Goal: Participate in discussion: Engage in conversation with other users on a specific topic

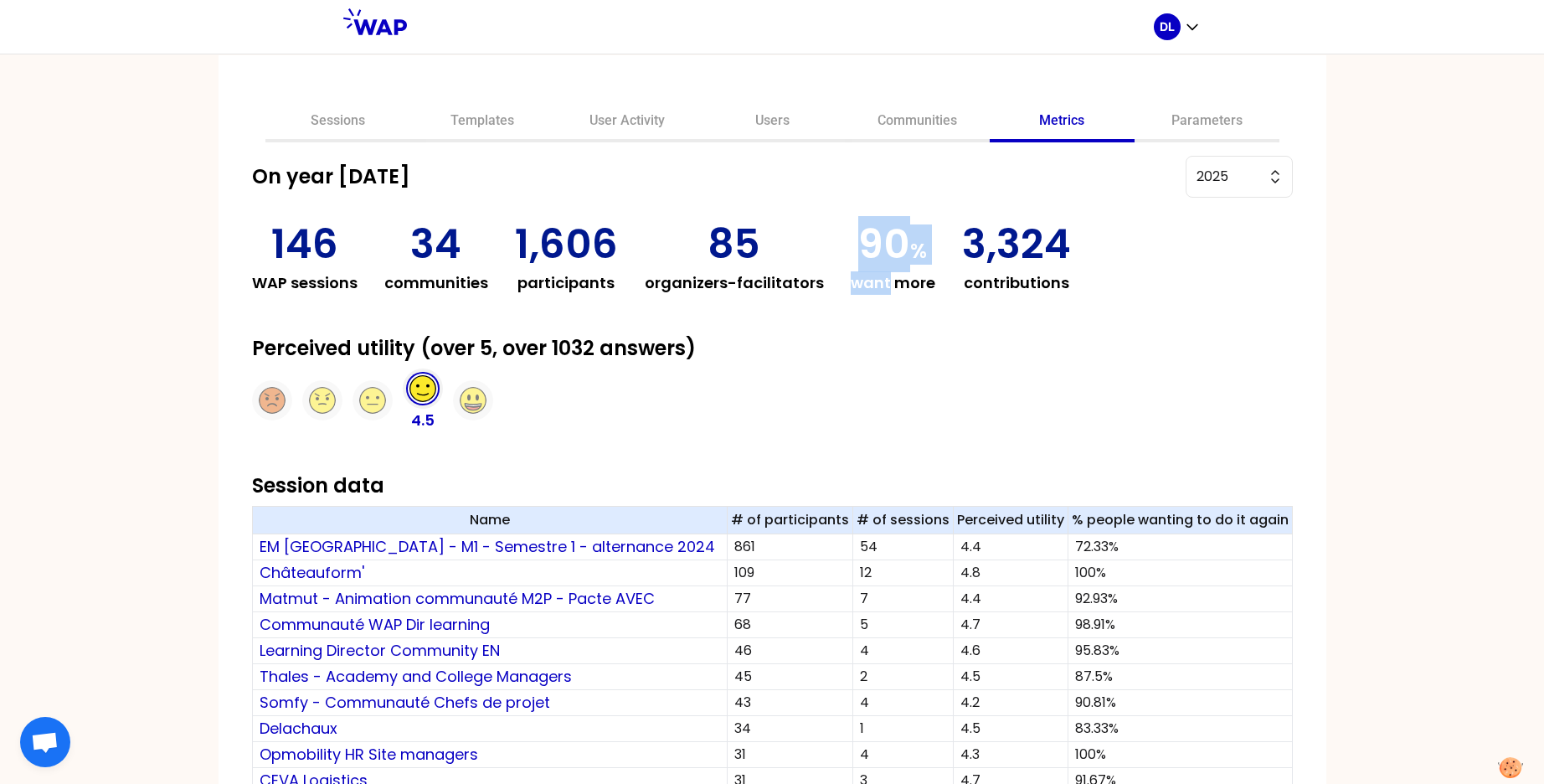
click at [364, 117] on link "Sessions" at bounding box center [338, 123] width 145 height 41
click at [364, 117] on div "Sessions Templates User Activity Users Communities Metrics Parameters On year […" at bounding box center [772, 418] width 1544 height 730
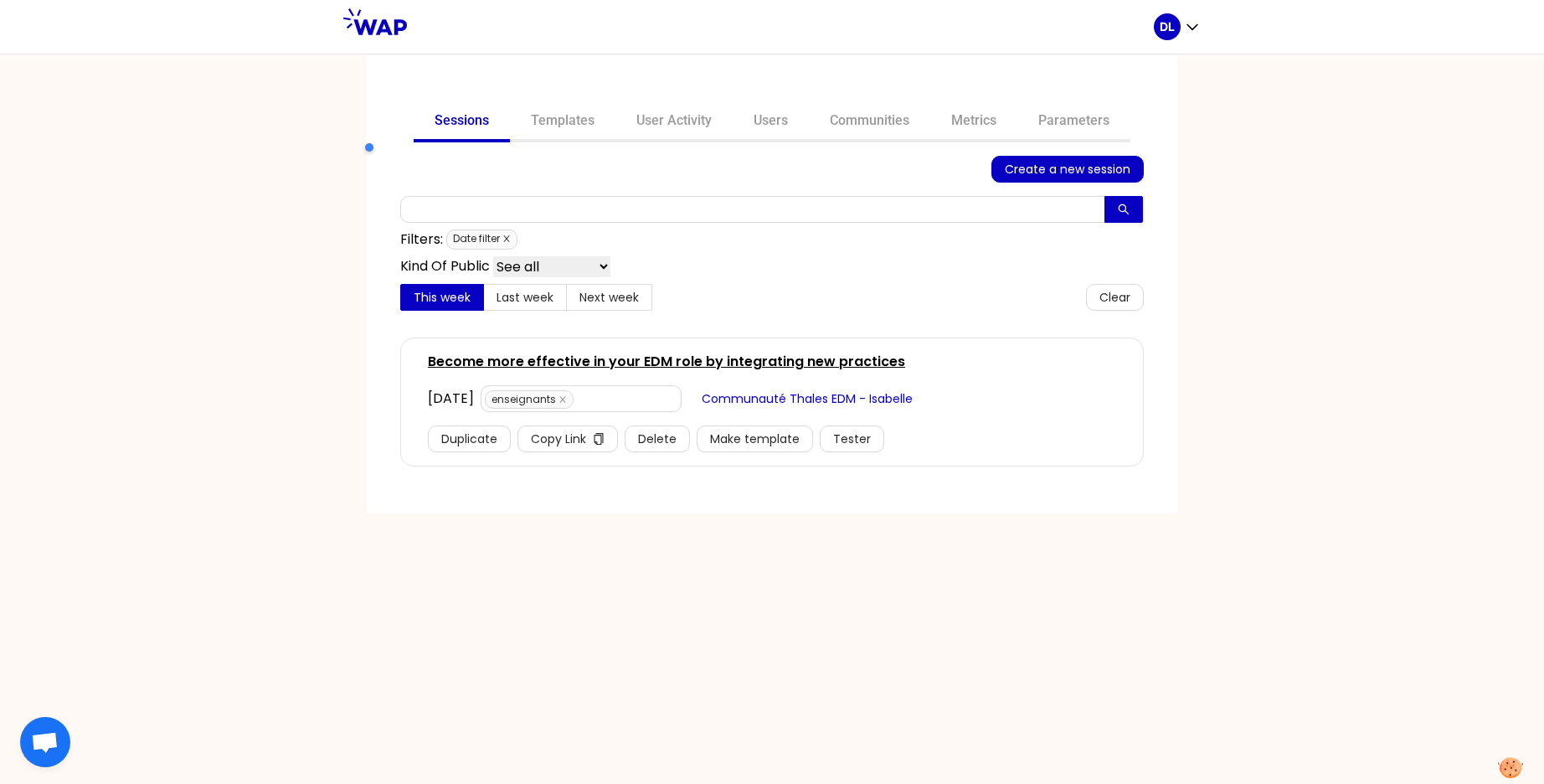
click at [507, 237] on icon "close" at bounding box center [507, 239] width 9 height 9
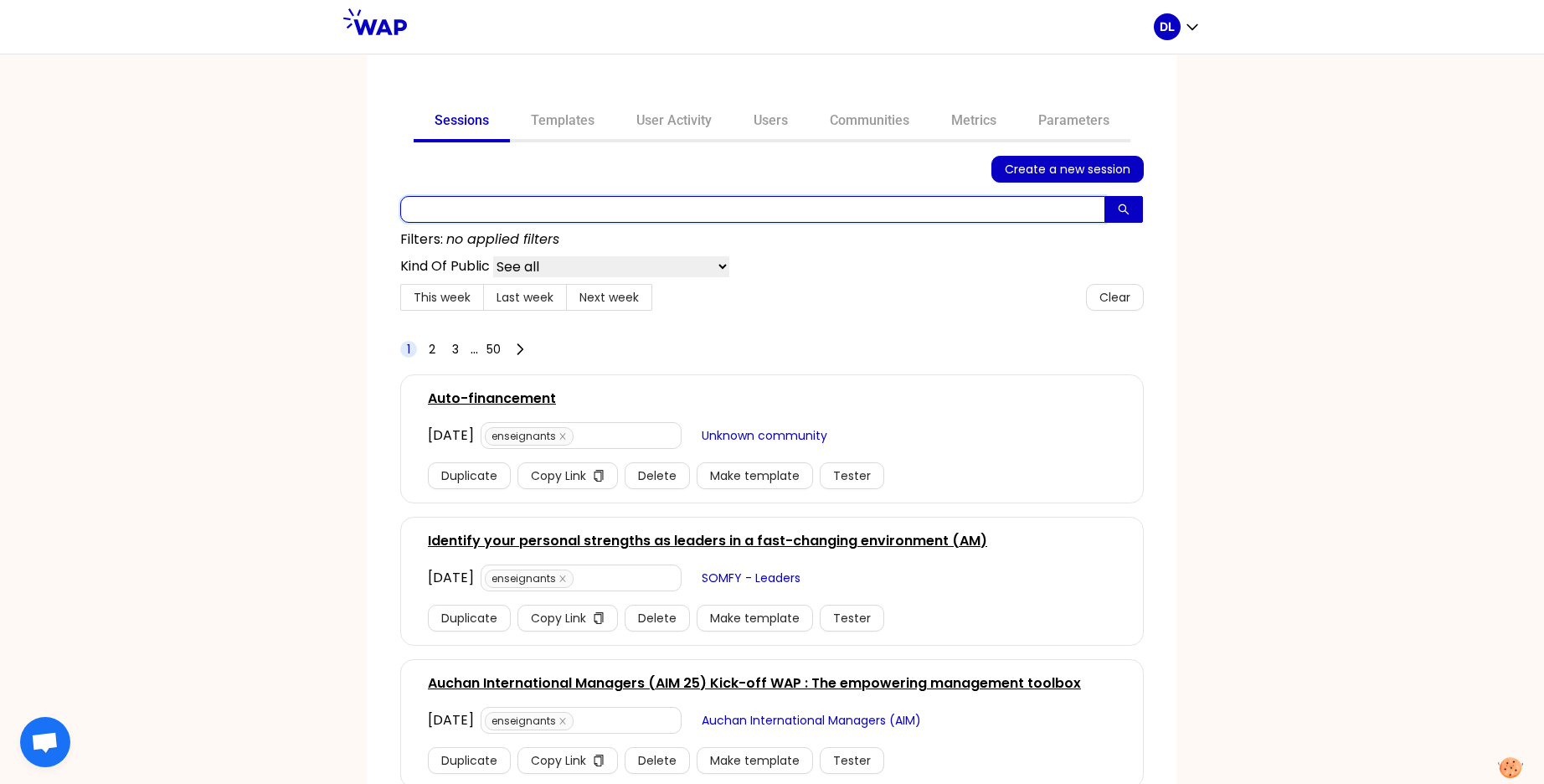
click at [508, 221] on input "text" at bounding box center [752, 210] width 705 height 27
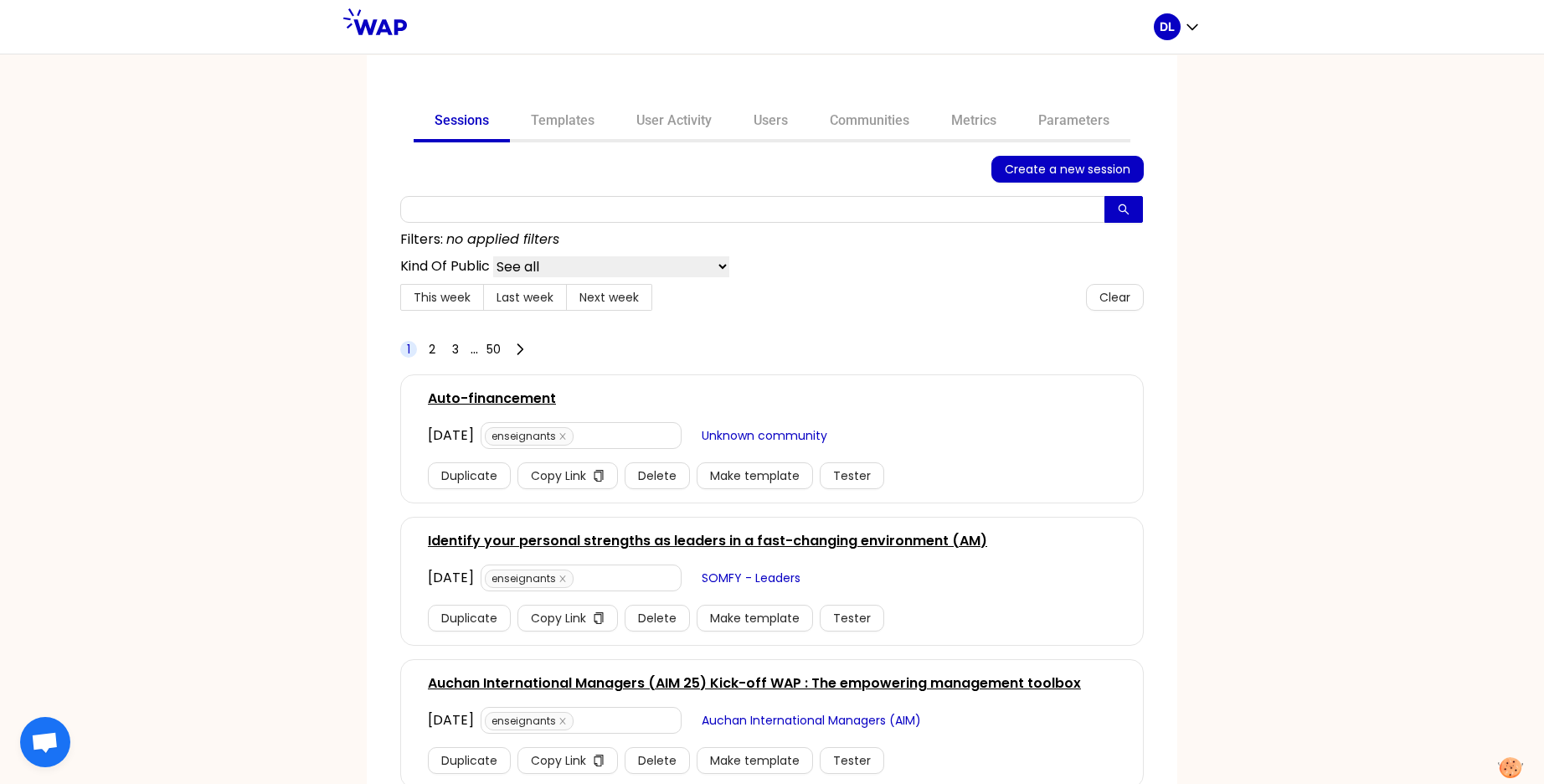
click at [628, 546] on link "Identify your personal strengths as leaders in a fast-changing environment (AM)" at bounding box center [708, 540] width 560 height 20
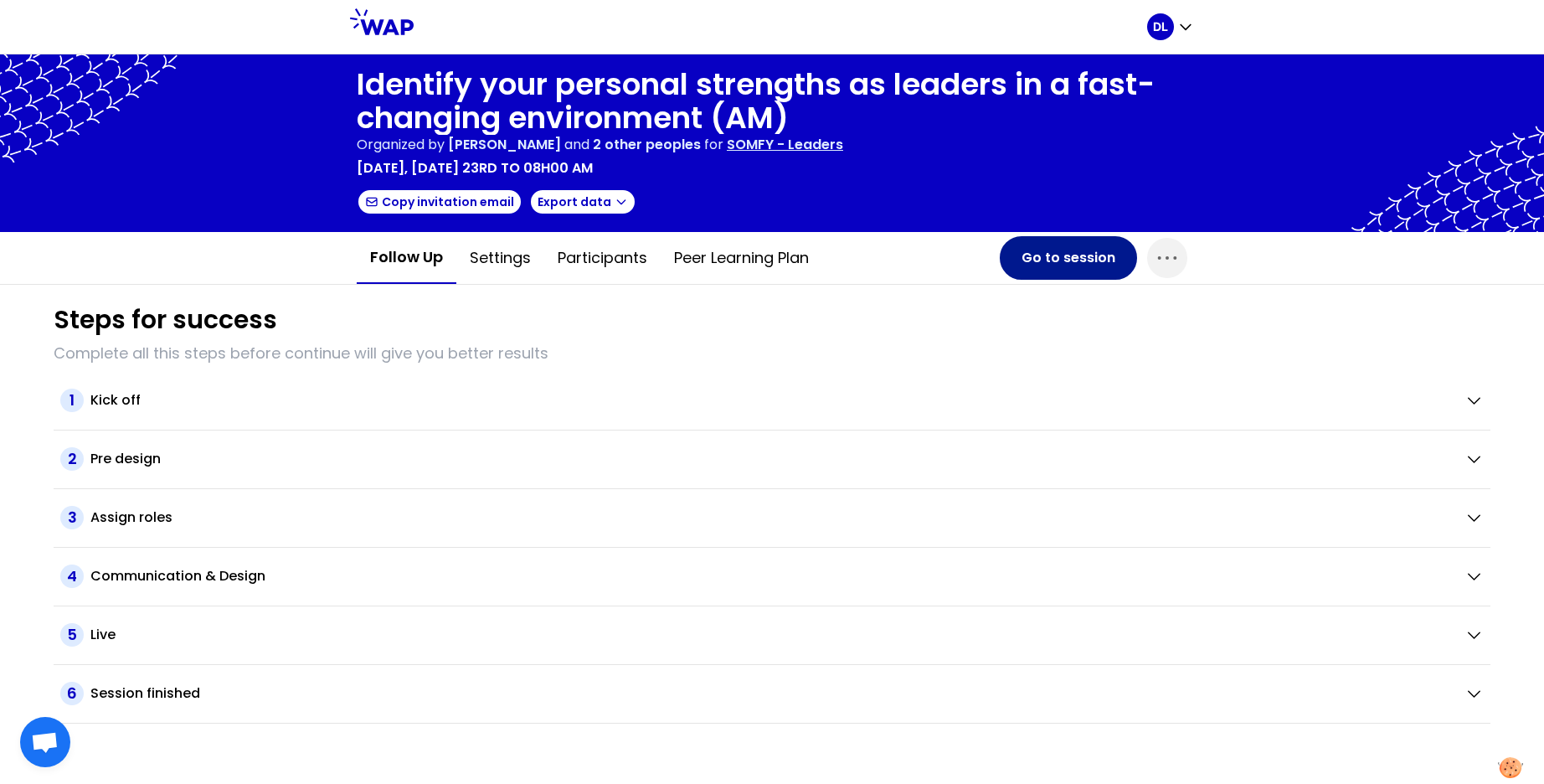
click at [1031, 254] on button "Go to session" at bounding box center [1068, 257] width 137 height 44
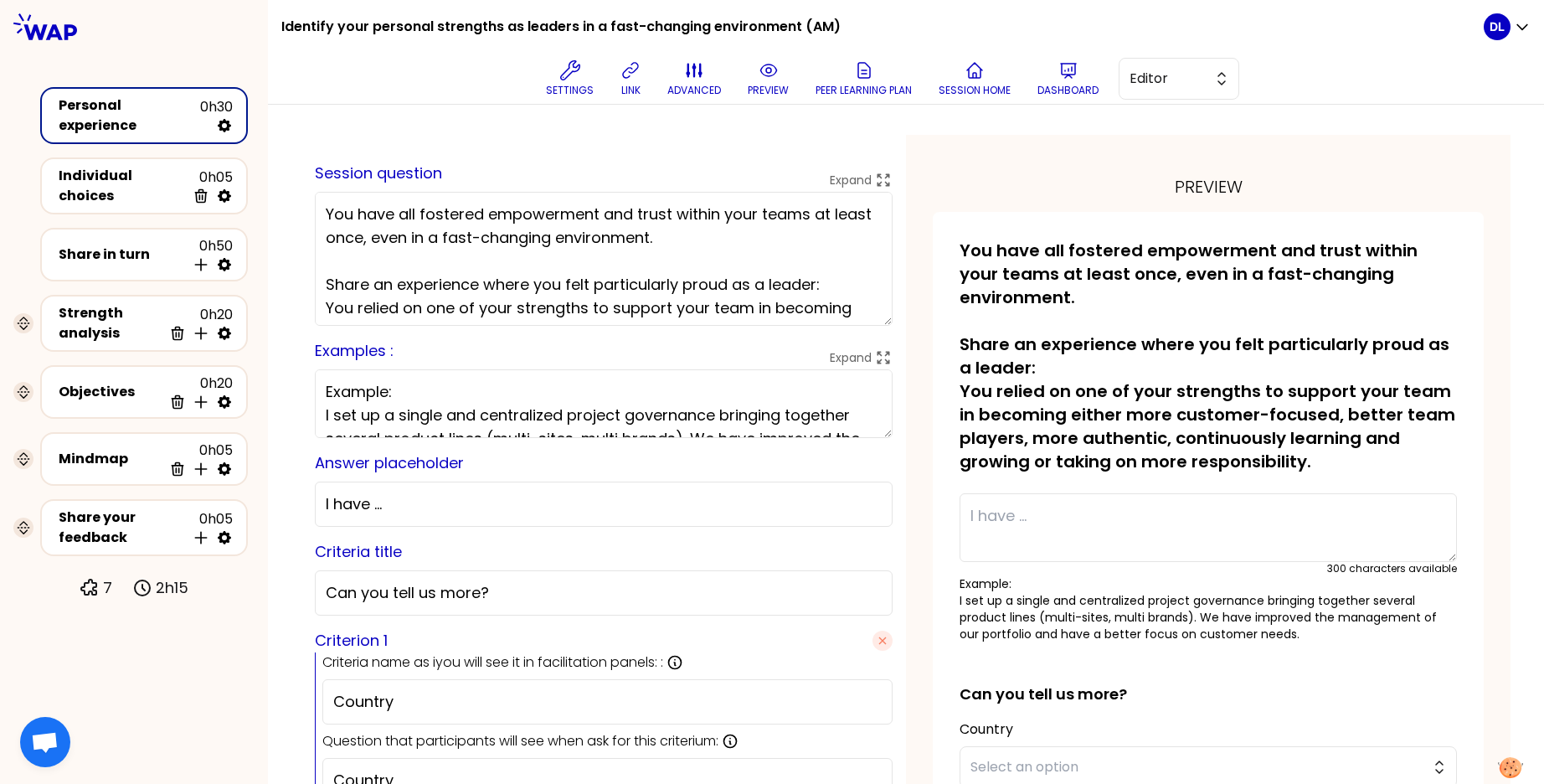
scroll to position [51, 0]
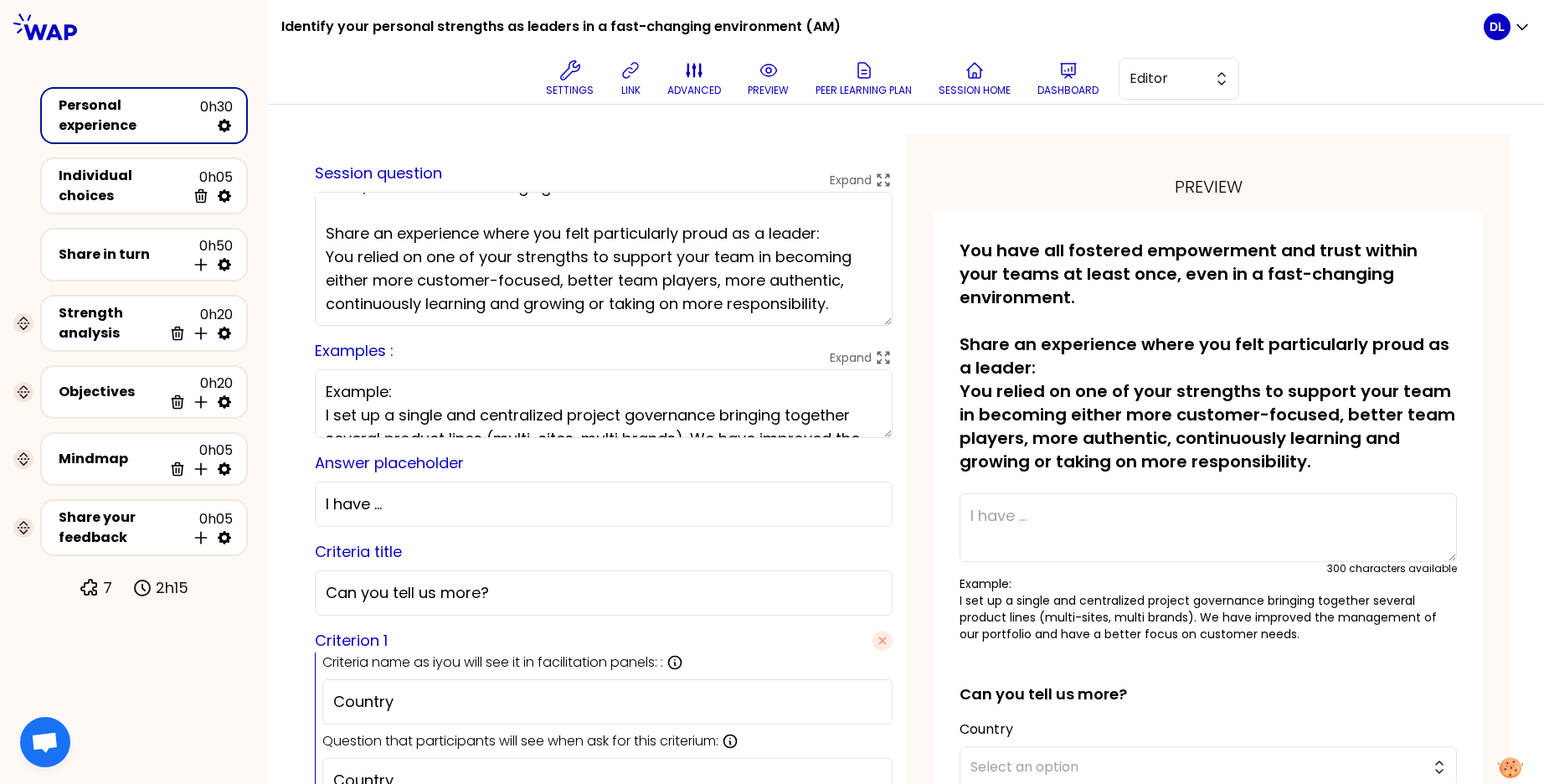
click at [714, 283] on textarea "You have all fostered empowerment and trust within your teams at least once, ev…" at bounding box center [604, 258] width 578 height 134
